Goal: Information Seeking & Learning: Find specific page/section

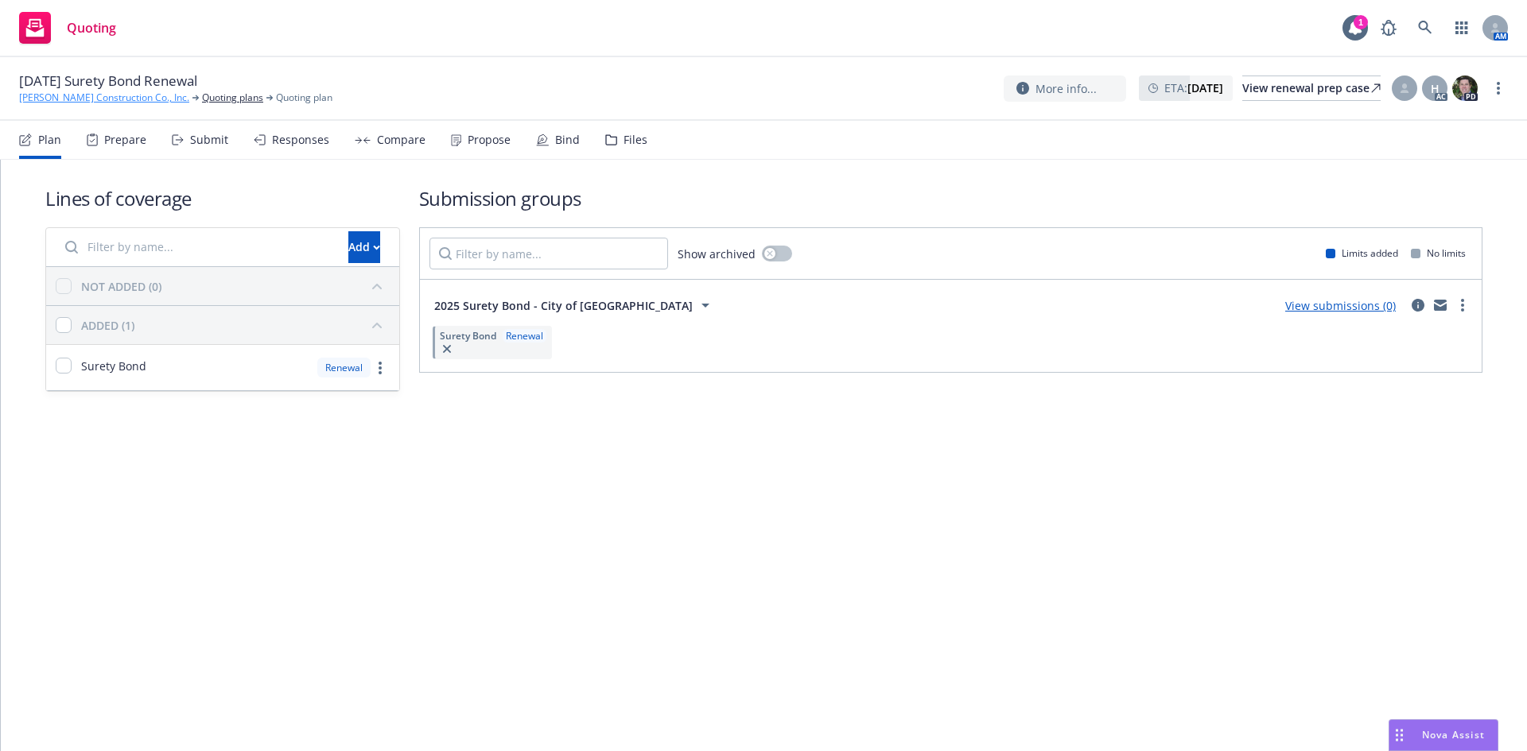
click at [110, 95] on link "[PERSON_NAME] Construction Co., Inc." at bounding box center [104, 98] width 170 height 14
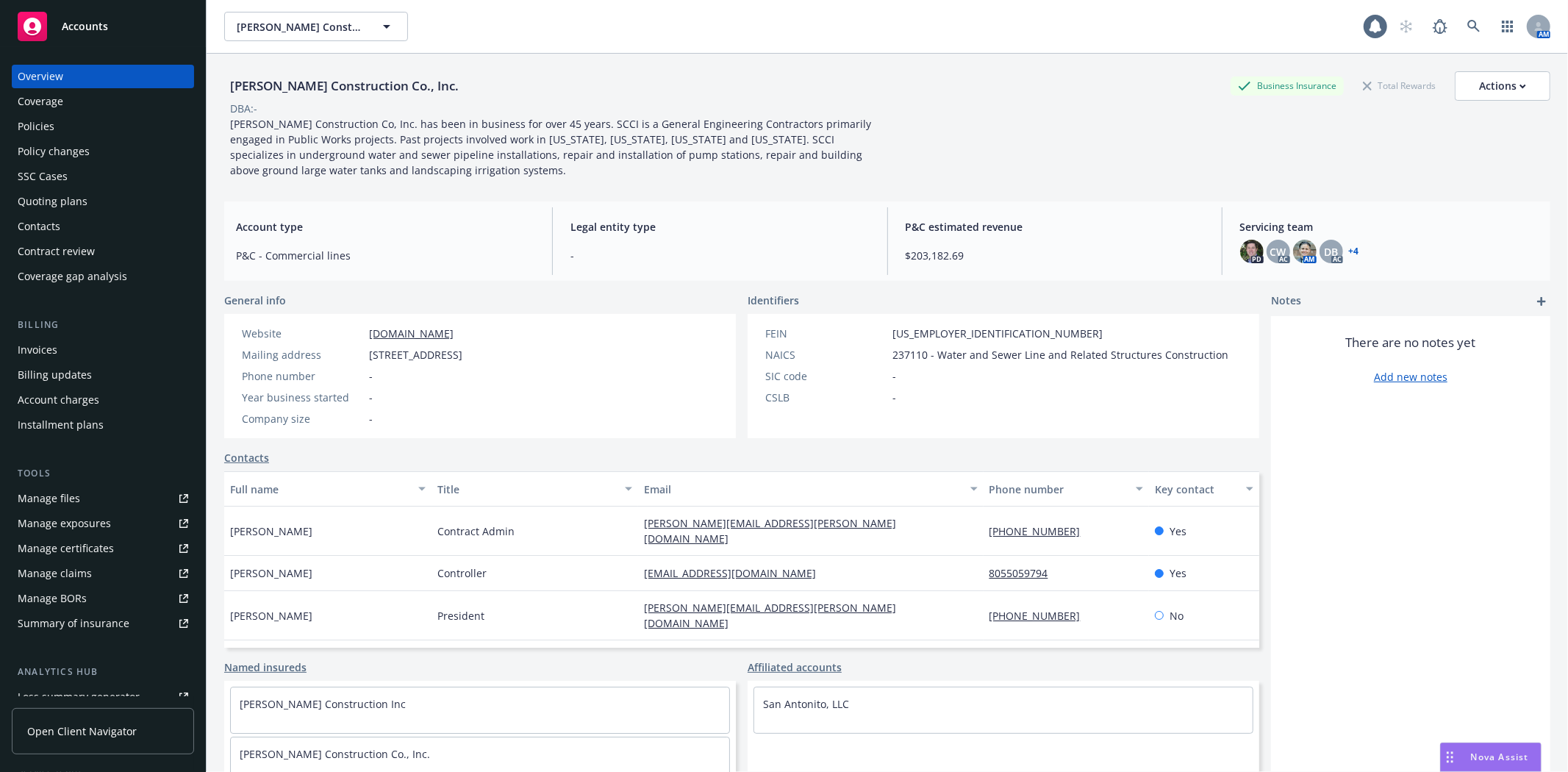
click at [97, 132] on div "Policies" at bounding box center [103, 126] width 170 height 23
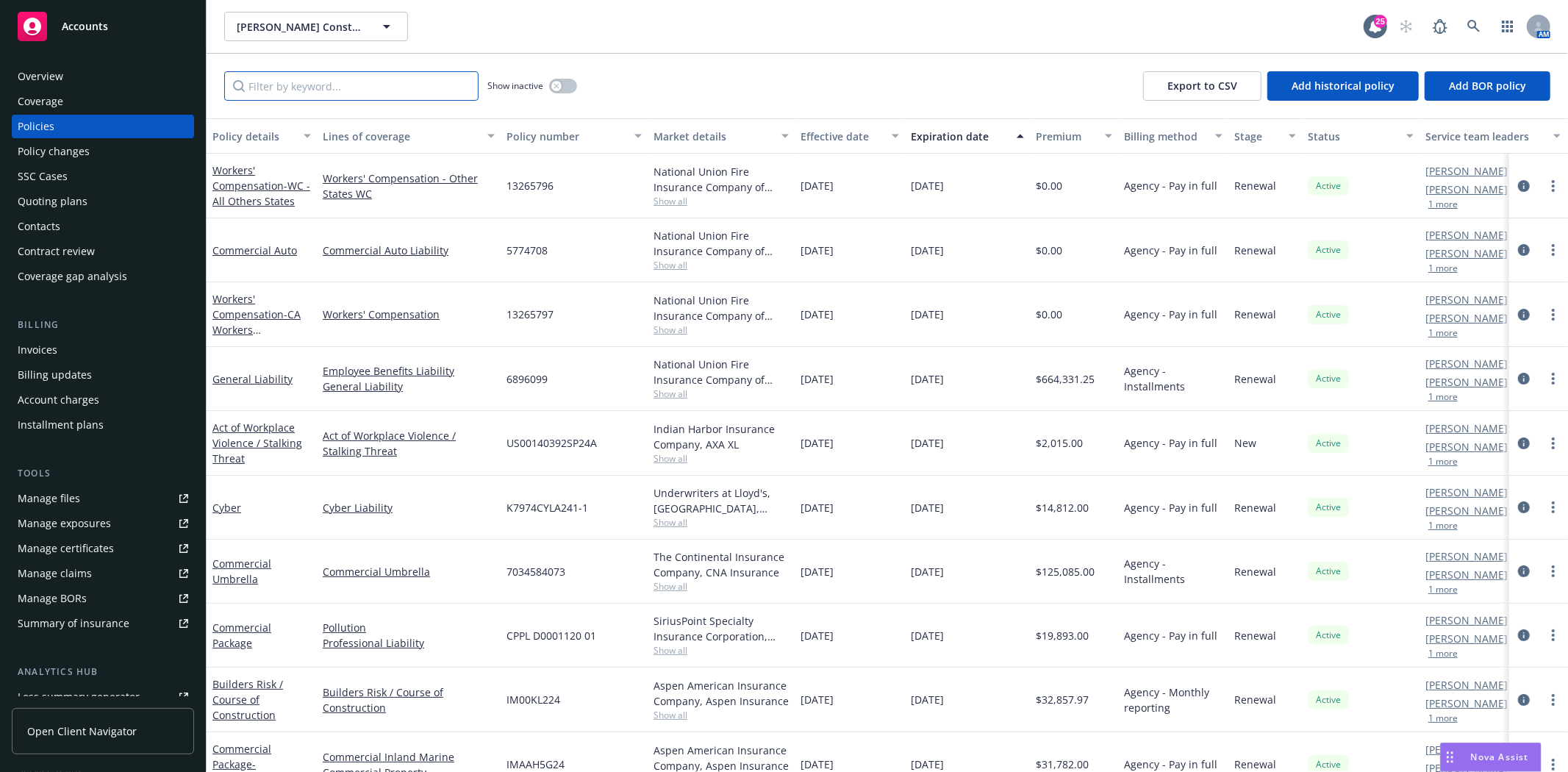
click at [331, 95] on input "Filter by keyword..." at bounding box center [351, 86] width 254 height 30
type input "09/18"
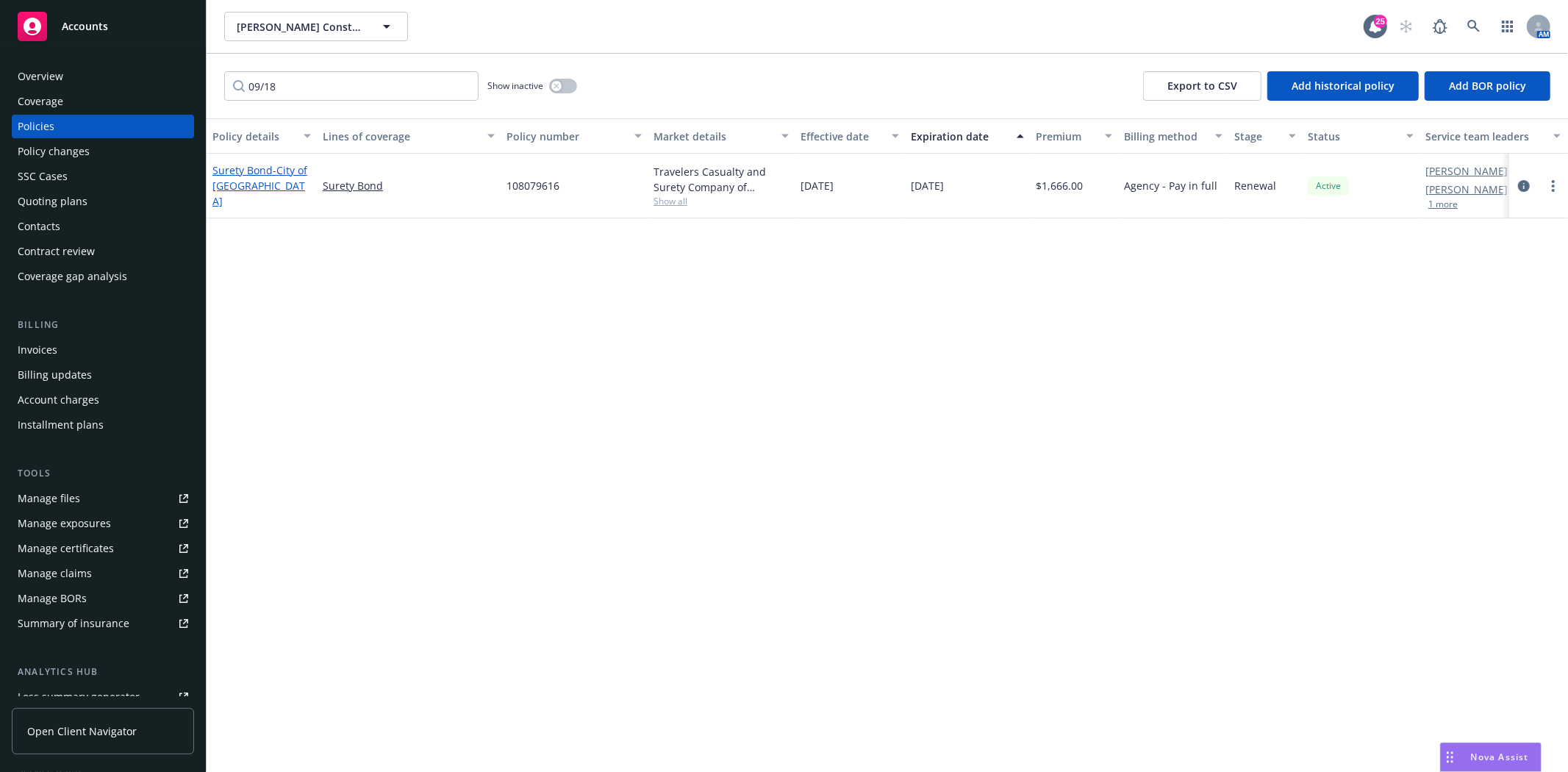
click at [260, 178] on link "Surety Bond - City of [GEOGRAPHIC_DATA]" at bounding box center [260, 186] width 95 height 45
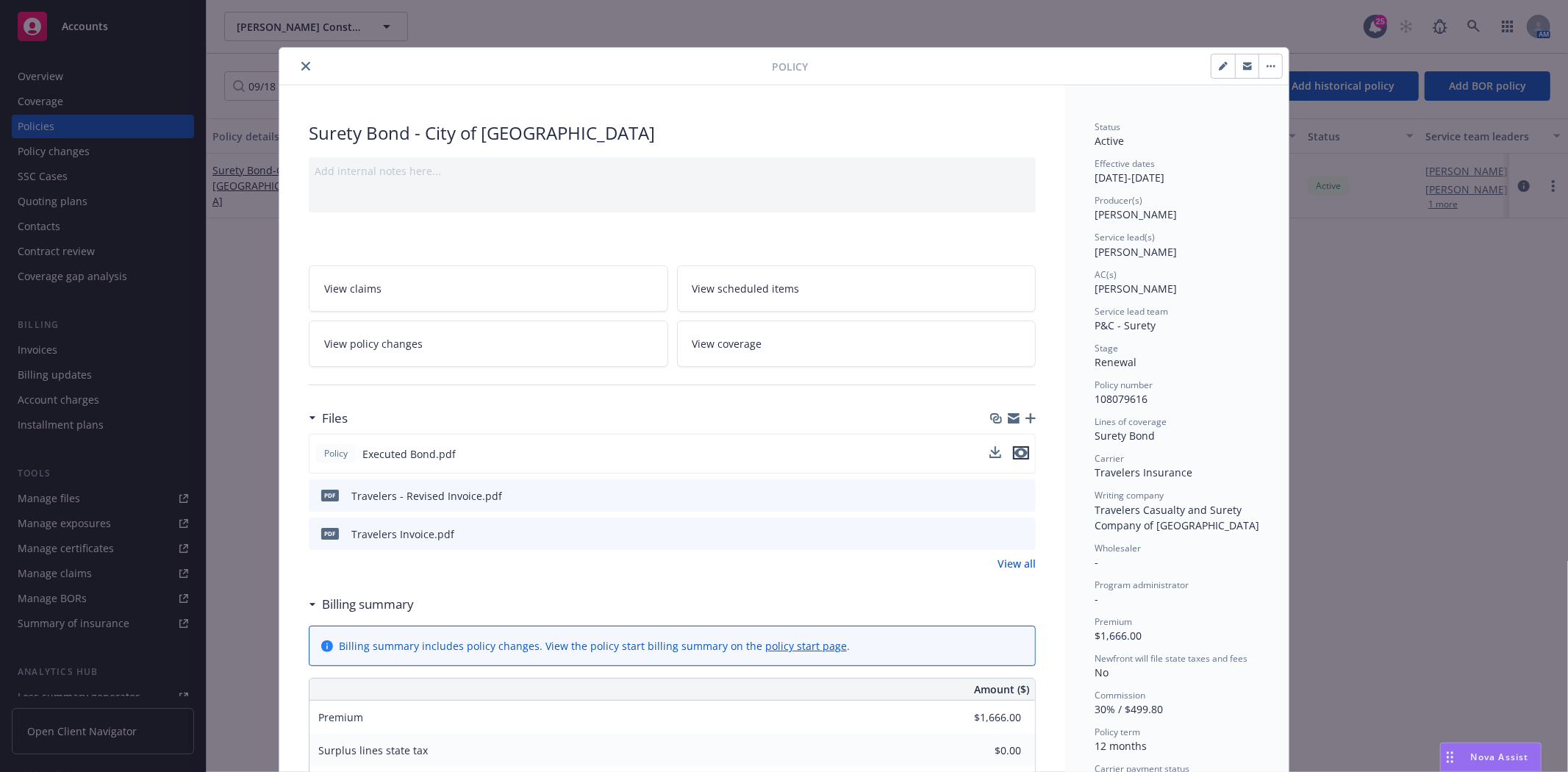
click at [1017, 454] on icon "preview file" at bounding box center [1021, 452] width 13 height 10
click at [297, 62] on button "close" at bounding box center [305, 66] width 18 height 18
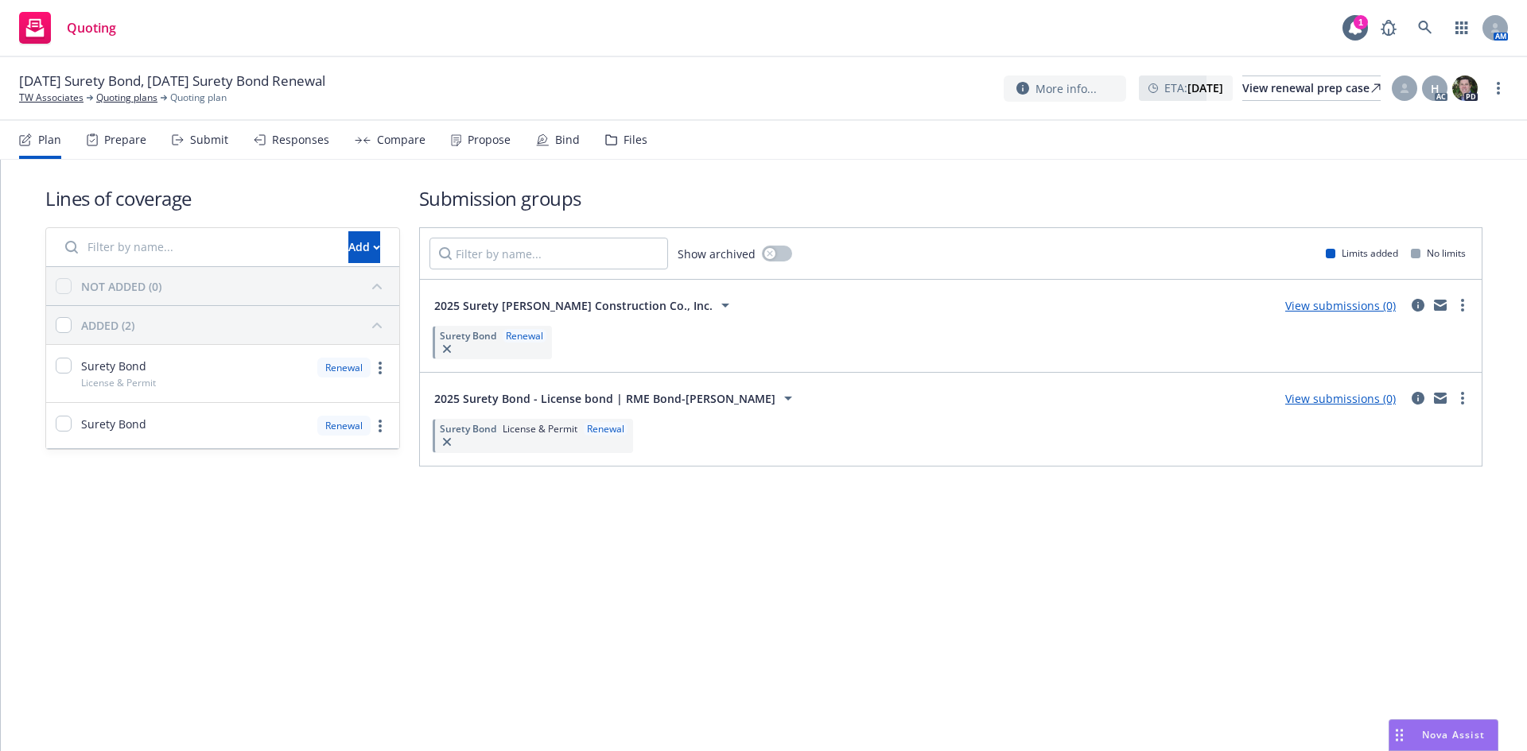
click at [90, 95] on icon at bounding box center [90, 98] width 6 height 6
click at [73, 97] on link "TW Associates" at bounding box center [51, 98] width 64 height 14
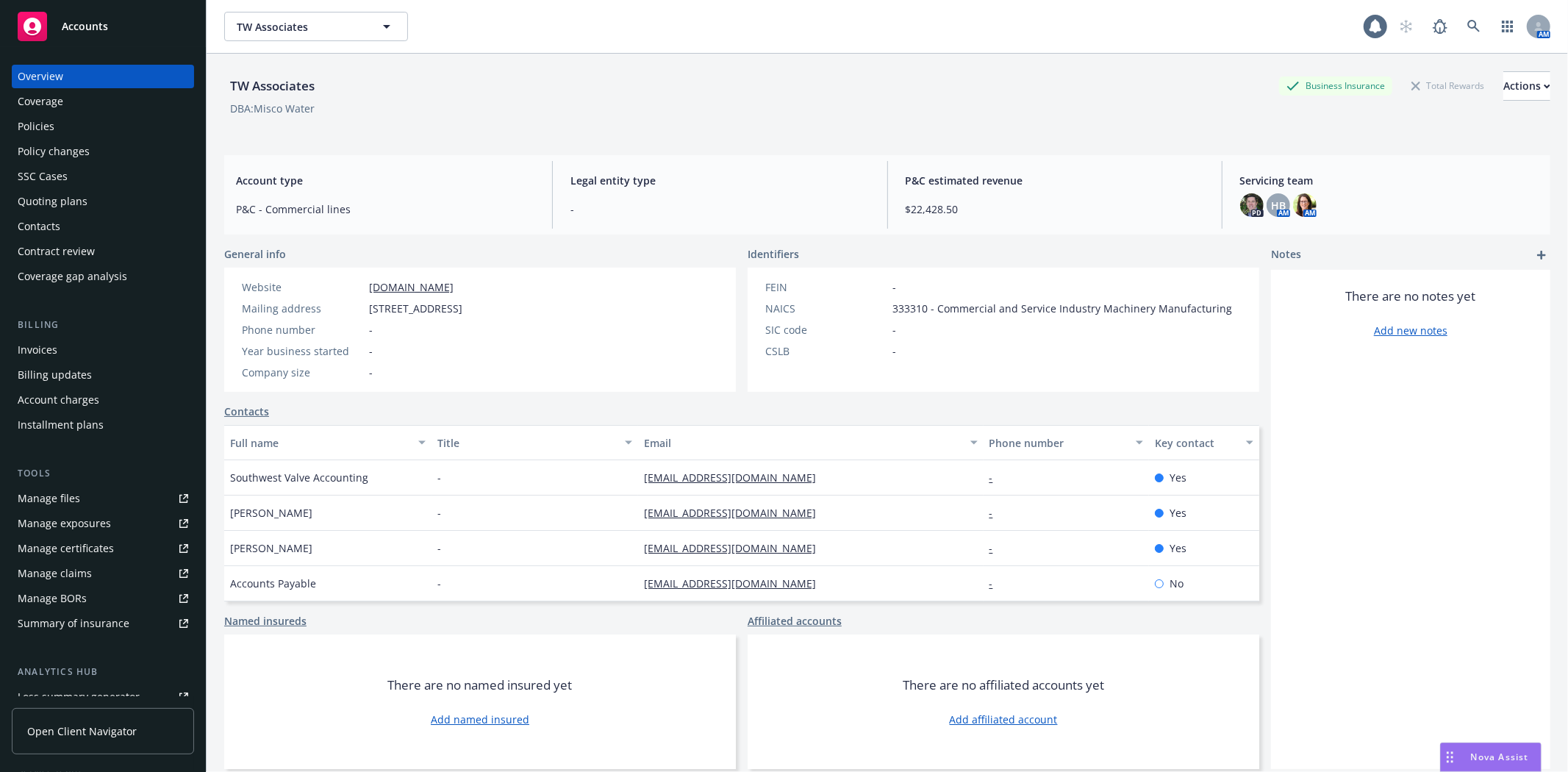
drag, startPoint x: 42, startPoint y: 122, endPoint x: 127, endPoint y: 105, distance: 86.7
click at [42, 121] on div "Policies" at bounding box center [36, 126] width 37 height 23
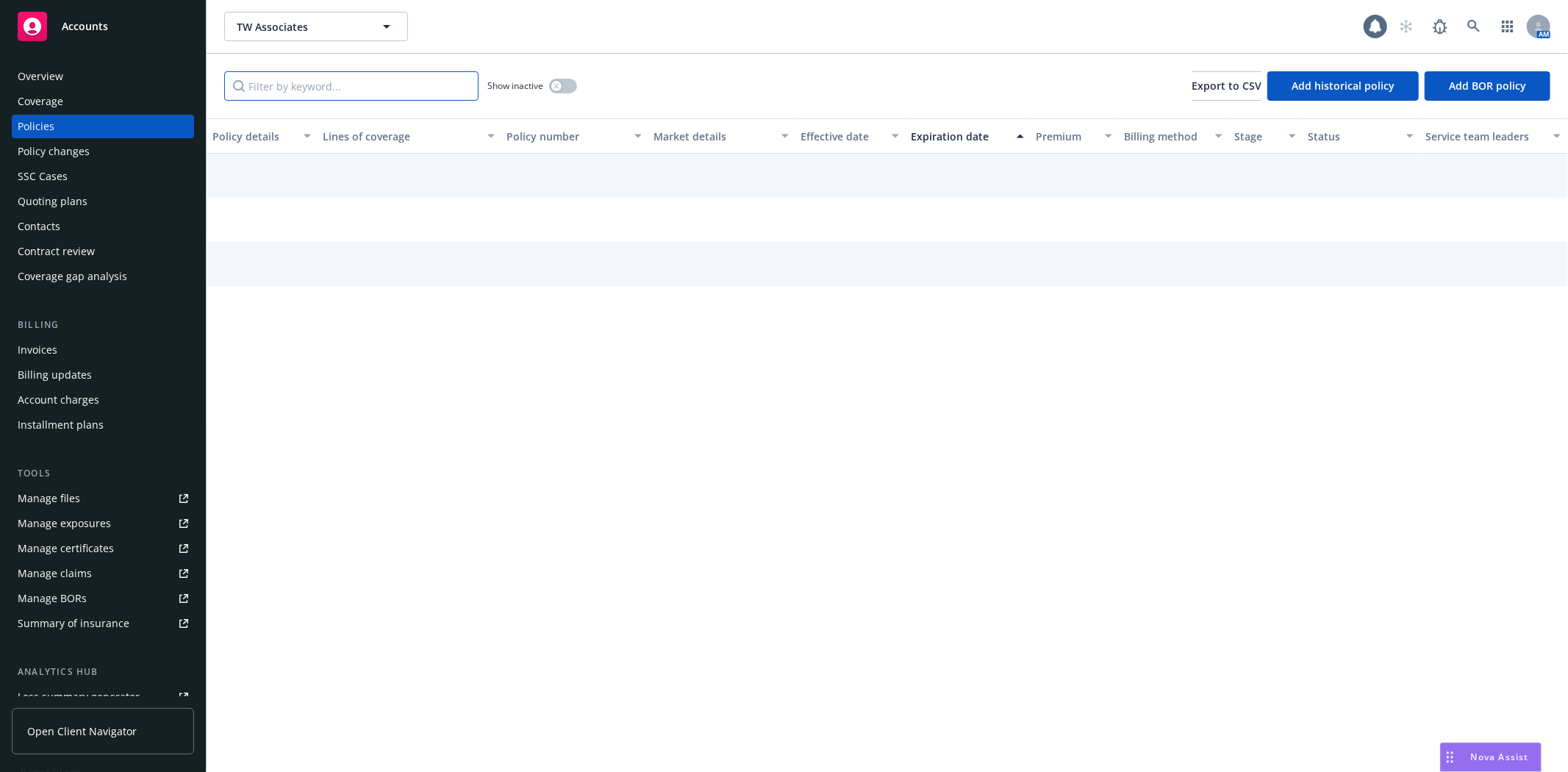
click at [393, 92] on input "Filter by keyword..." at bounding box center [351, 86] width 254 height 30
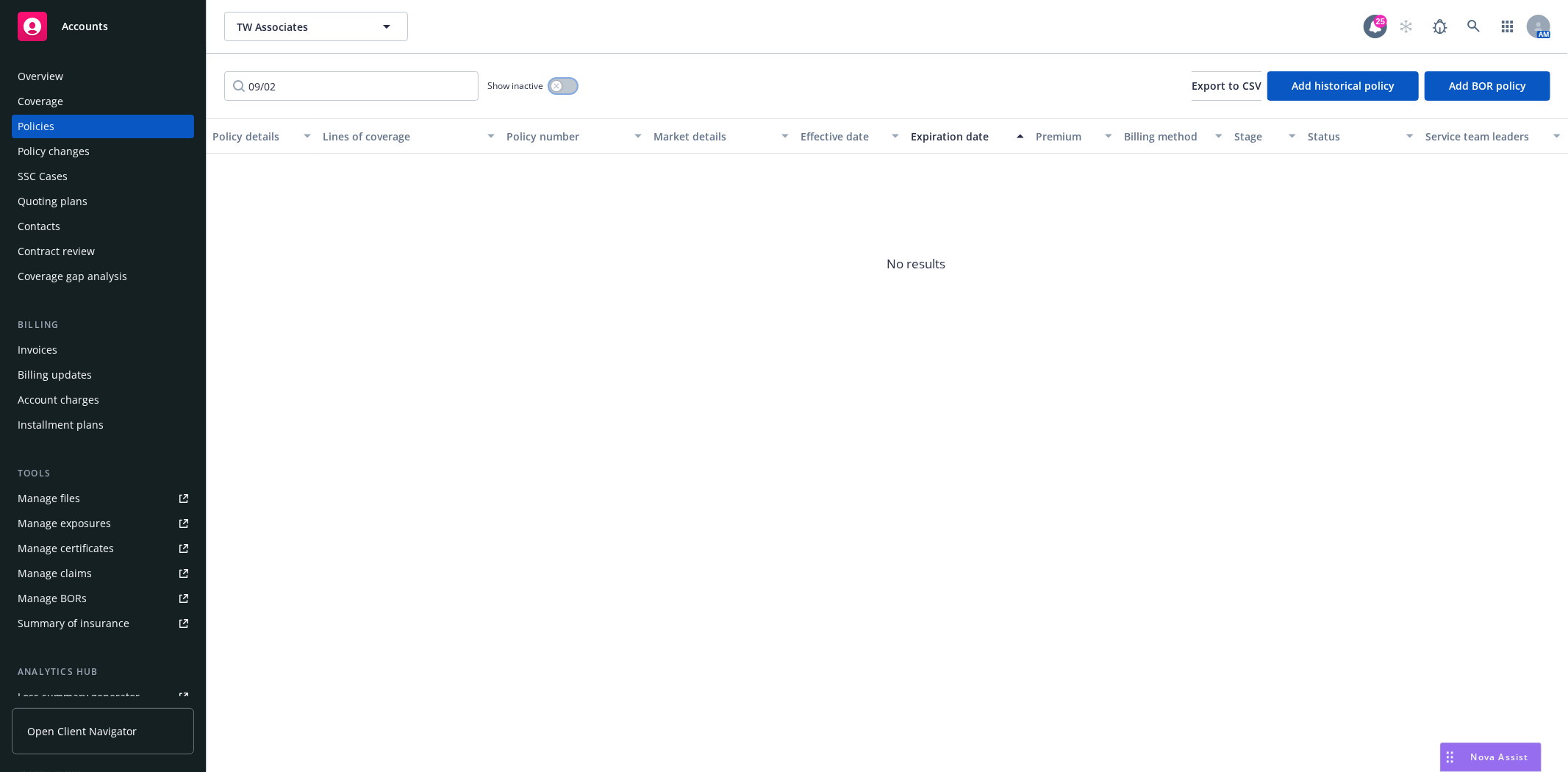
click at [569, 80] on button "button" at bounding box center [563, 86] width 28 height 15
click at [557, 79] on button "button" at bounding box center [563, 86] width 28 height 15
click at [356, 94] on input "09/02" at bounding box center [351, 86] width 254 height 30
click at [355, 94] on input "09/02" at bounding box center [351, 86] width 254 height 30
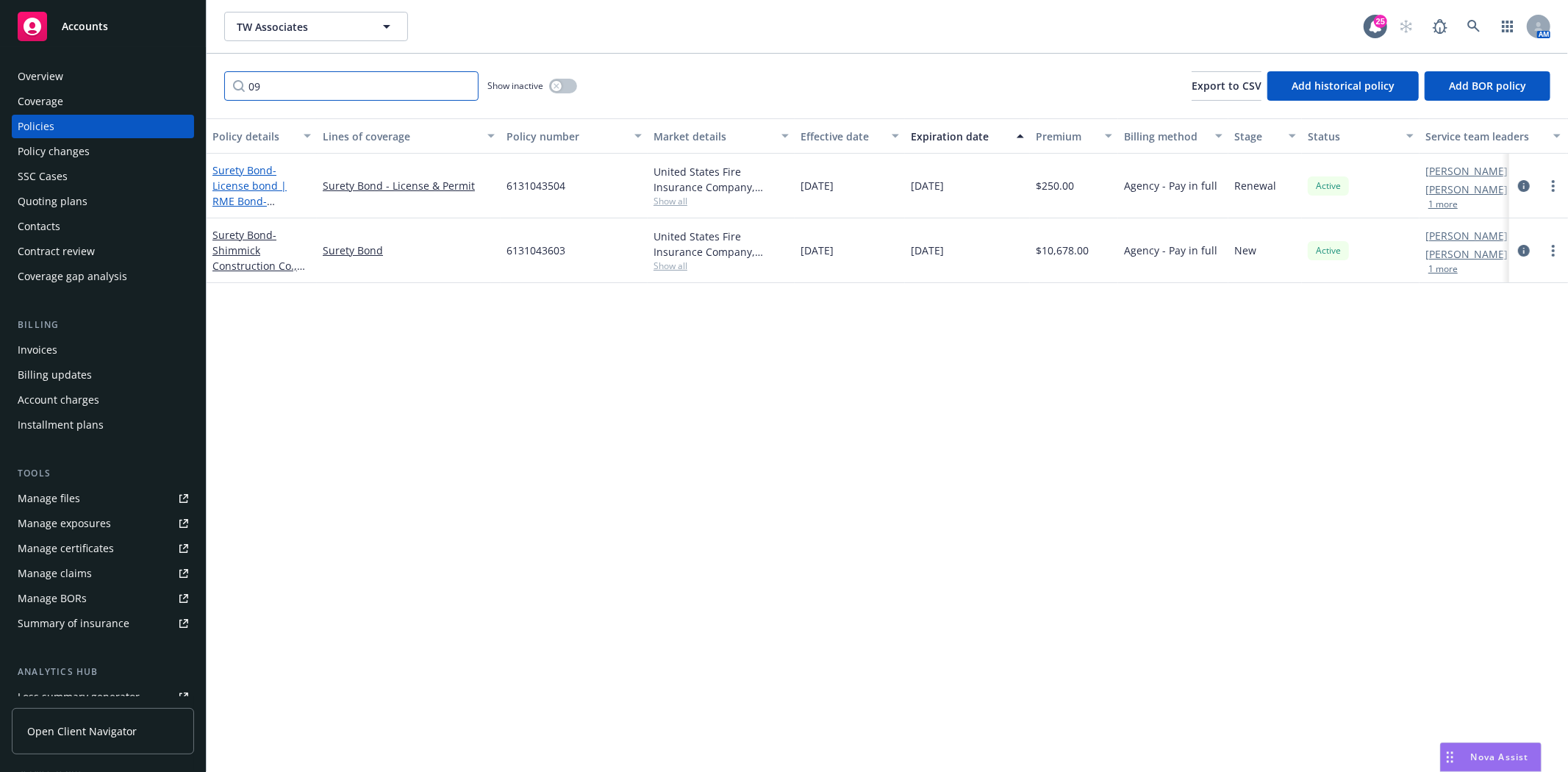
type input "09"
click at [270, 190] on span "- License bond | RME Bond-[PERSON_NAME]" at bounding box center [253, 193] width 82 height 60
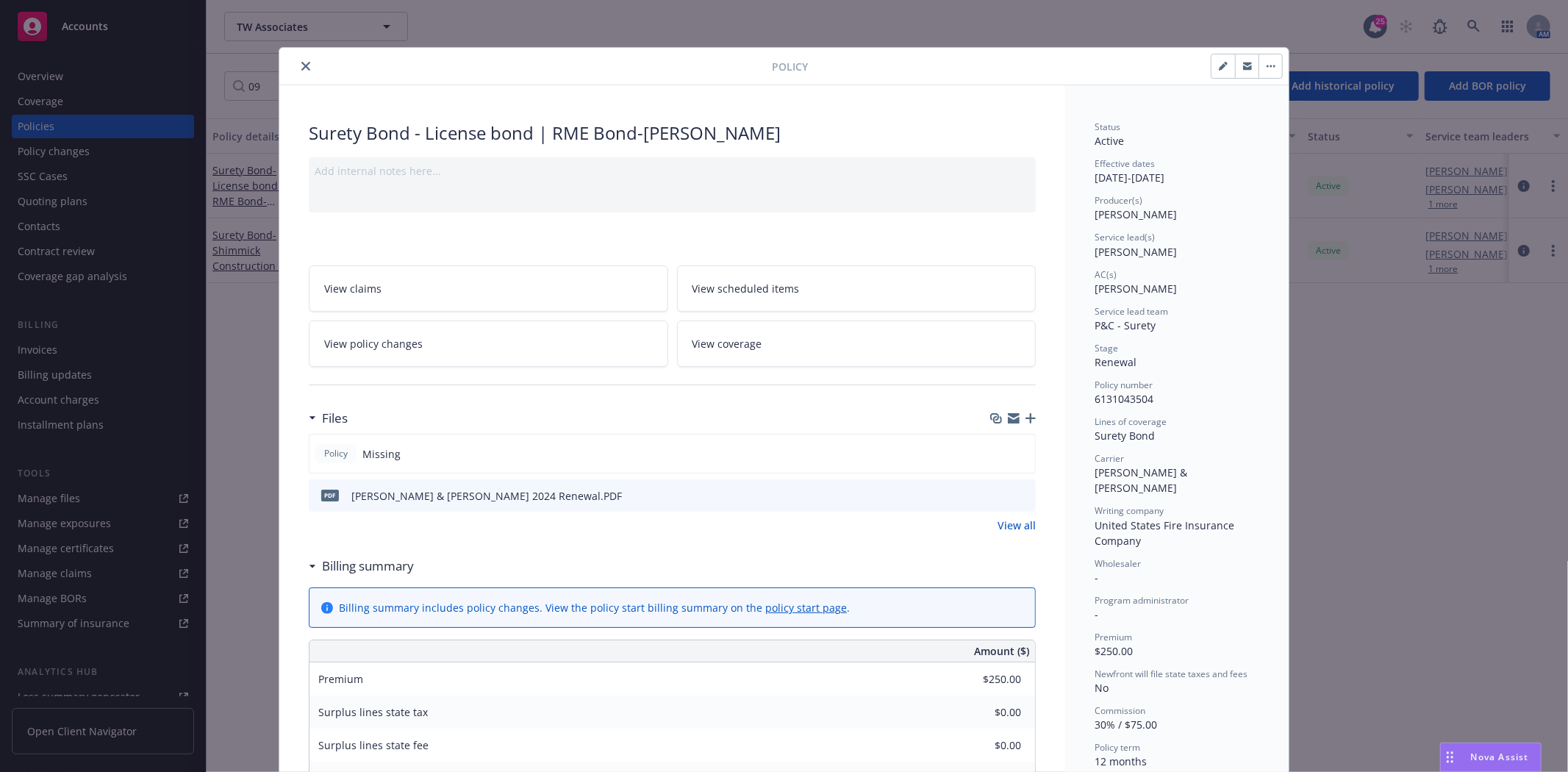
click at [1023, 495] on button "preview file" at bounding box center [1021, 495] width 16 height 13
click at [297, 67] on button "close" at bounding box center [305, 66] width 18 height 18
